Goal: Find specific page/section: Find specific page/section

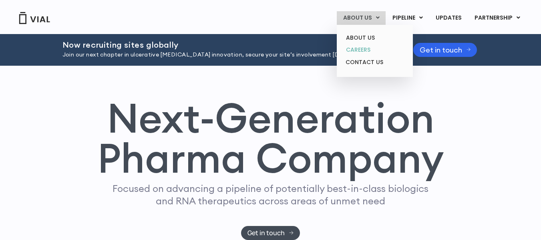
click at [368, 53] on link "CAREERS" at bounding box center [375, 50] width 70 height 12
